Goal: Information Seeking & Learning: Learn about a topic

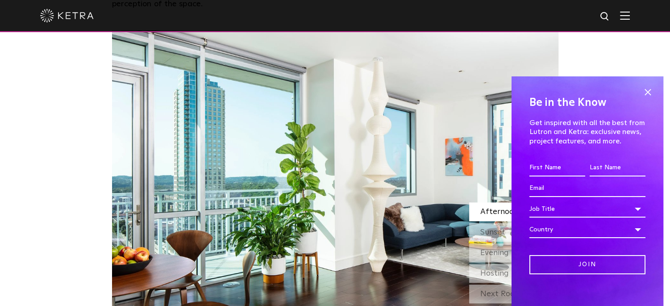
scroll to position [774, 0]
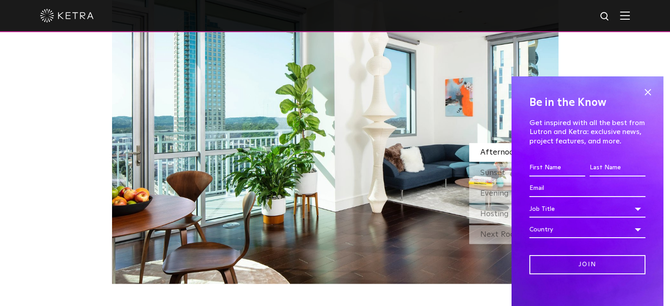
drag, startPoint x: 641, startPoint y: 88, endPoint x: 526, endPoint y: 125, distance: 120.8
click at [641, 88] on span at bounding box center [647, 91] width 13 height 13
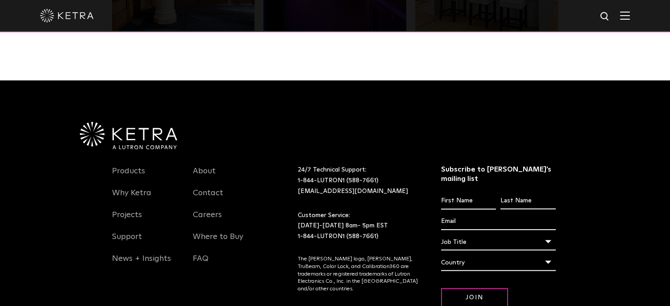
scroll to position [1876, 0]
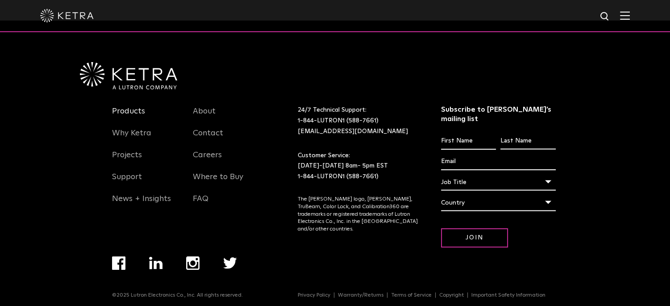
click at [128, 110] on link "Products" at bounding box center [128, 116] width 33 height 21
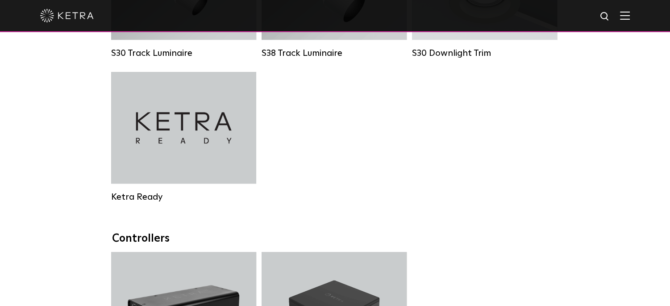
scroll to position [804, 0]
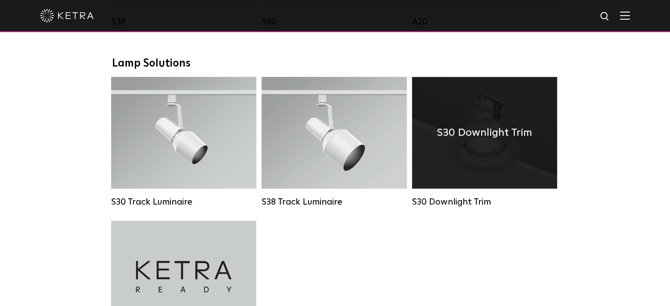
click at [502, 152] on div "S30 Downlight Trim" at bounding box center [484, 133] width 145 height 112
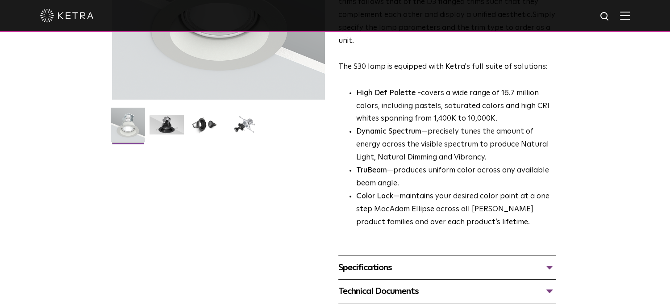
scroll to position [59, 0]
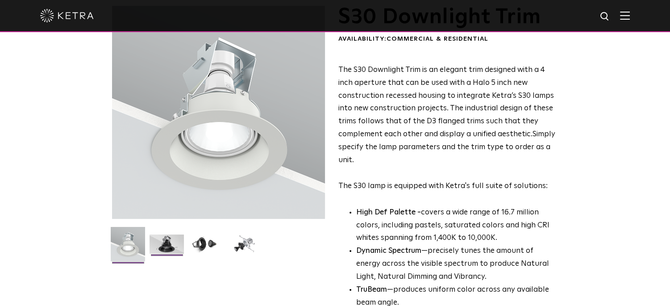
click at [164, 240] on img at bounding box center [167, 247] width 34 height 26
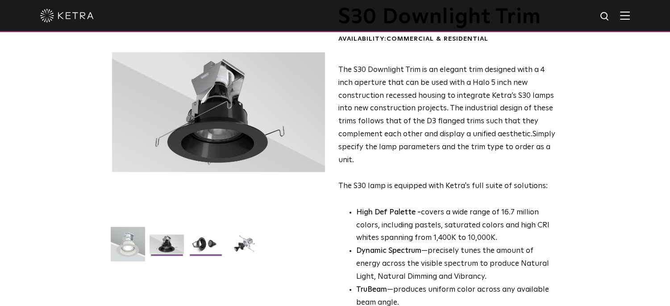
click at [212, 244] on img at bounding box center [205, 247] width 34 height 26
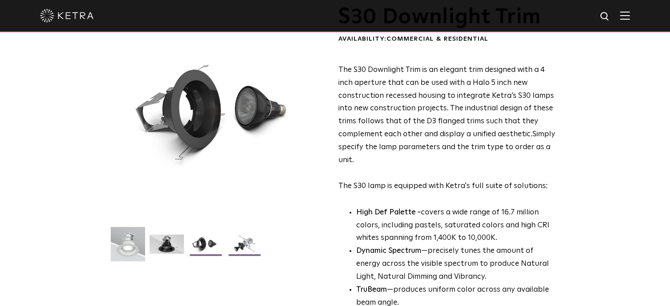
click at [248, 243] on img at bounding box center [244, 247] width 34 height 26
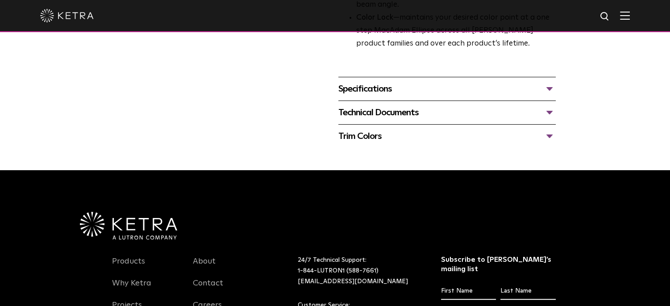
scroll to position [0, 0]
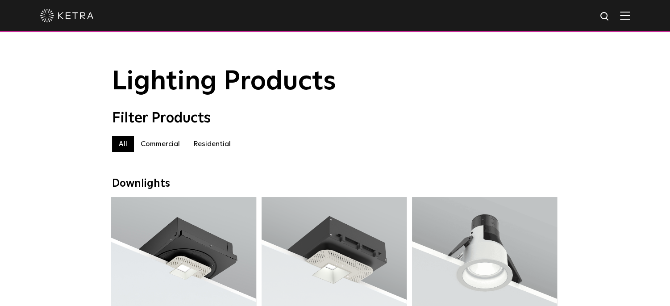
scroll to position [89, 0]
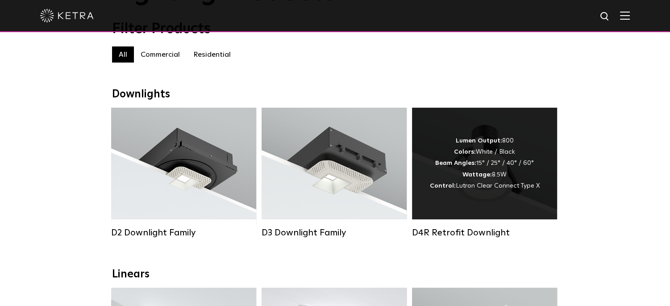
click at [494, 168] on div "Lumen Output: 800 Colors: White / Black Beam Angles: 15° / 25° / 40° / 60° Watt…" at bounding box center [485, 163] width 110 height 56
